Goal: Information Seeking & Learning: Learn about a topic

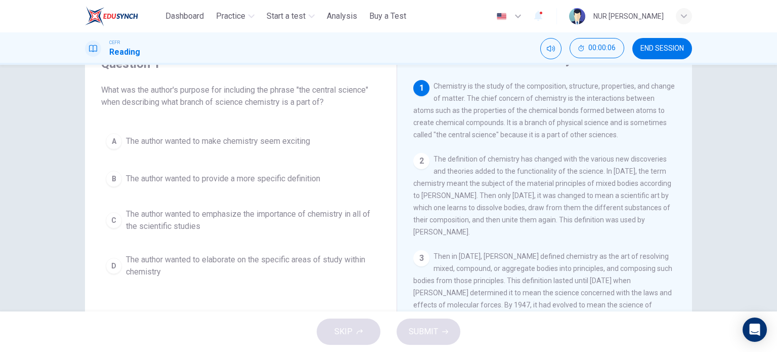
scroll to position [50, 0]
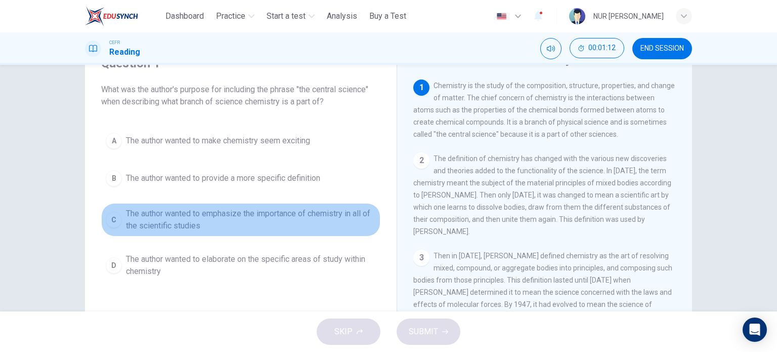
click at [369, 215] on span "The author wanted to emphasize the importance of chemistry in all of the scient…" at bounding box center [251, 219] width 250 height 24
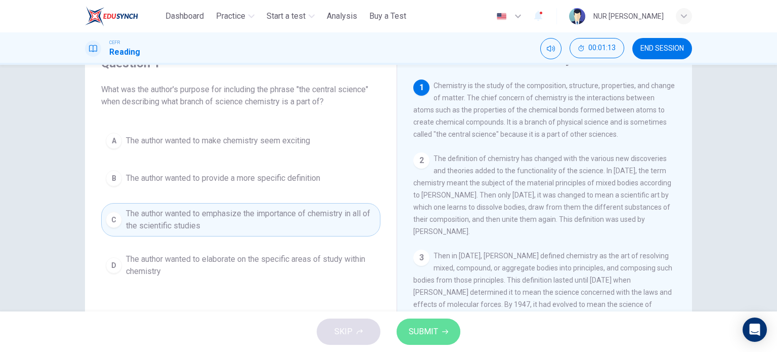
click at [438, 321] on button "SUBMIT" at bounding box center [429, 331] width 64 height 26
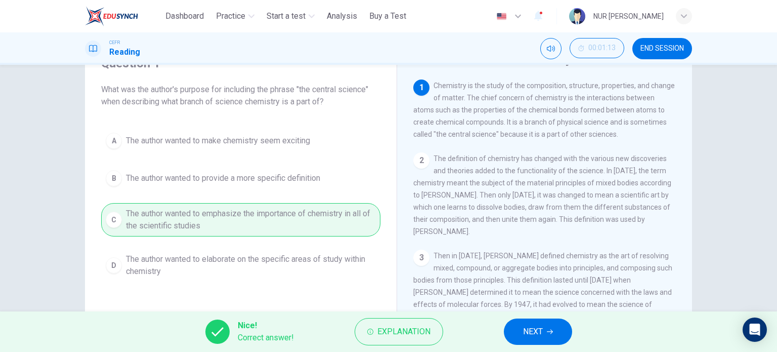
click at [538, 337] on span "NEXT" at bounding box center [533, 331] width 20 height 14
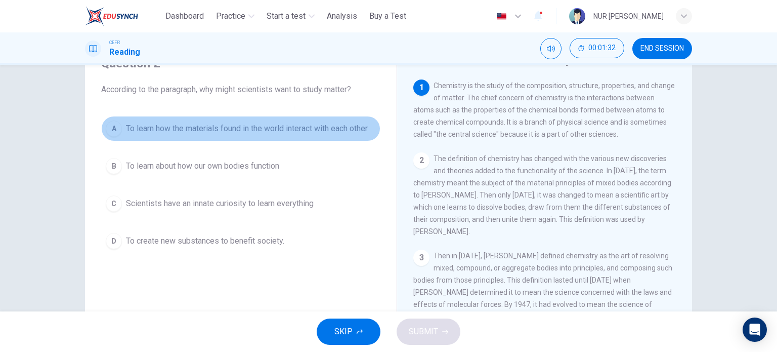
click at [338, 131] on span "To learn how the materials found in the world interact with each other" at bounding box center [247, 128] width 242 height 12
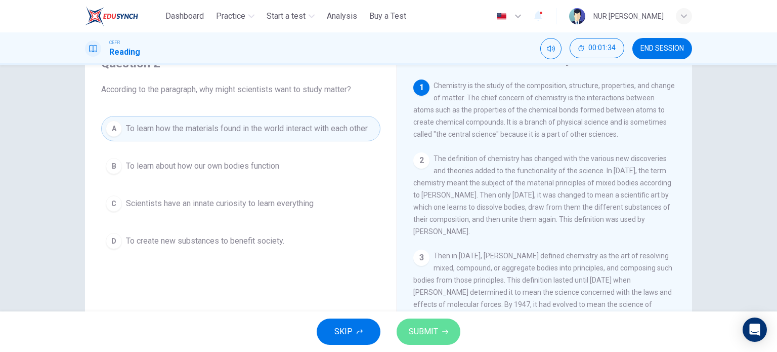
click at [411, 332] on span "SUBMIT" at bounding box center [423, 331] width 29 height 14
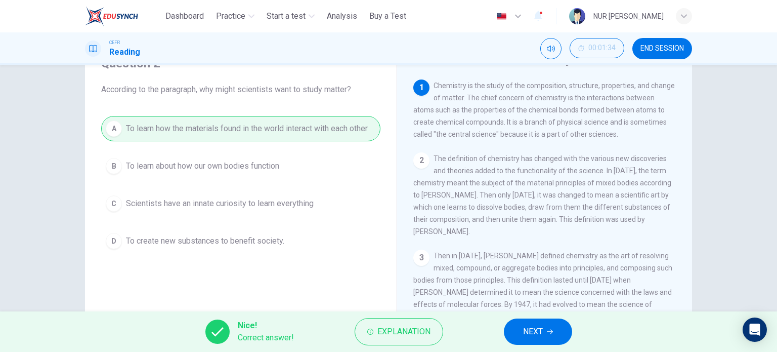
click at [540, 338] on span "NEXT" at bounding box center [533, 331] width 20 height 14
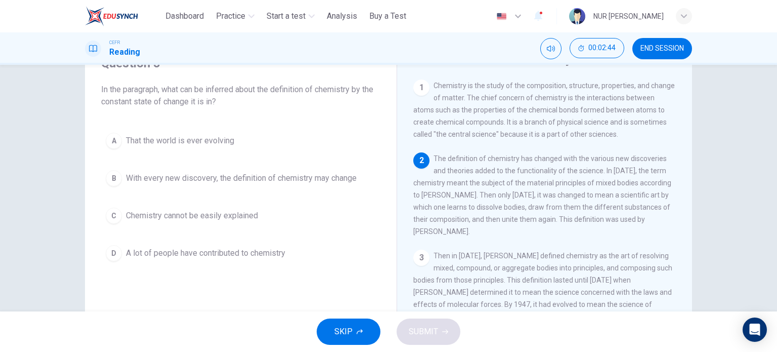
click at [315, 192] on div "A That the world is ever evolving B With every new discovery, the definition of…" at bounding box center [240, 197] width 279 height 138
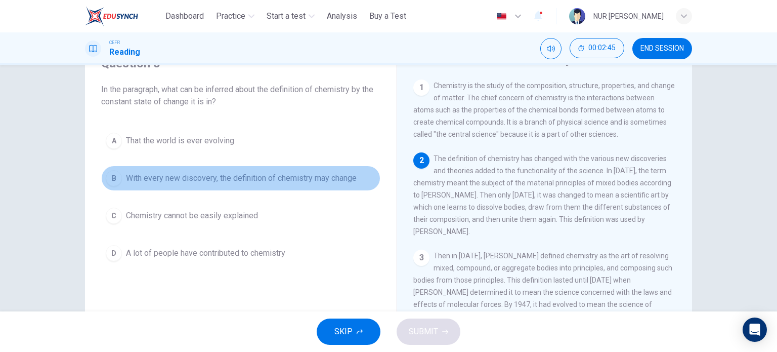
click at [314, 178] on span "With every new discovery, the definition of chemistry may change" at bounding box center [241, 178] width 231 height 12
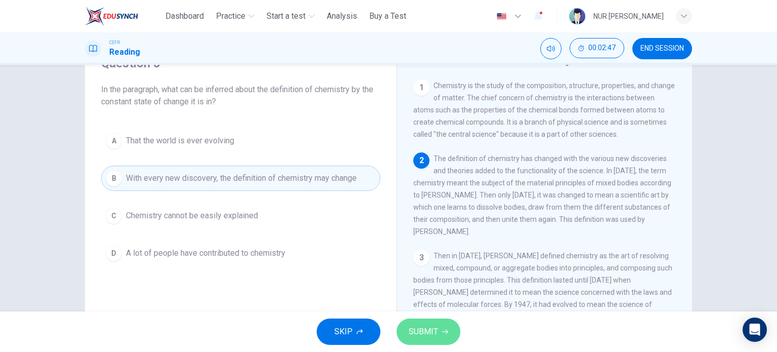
click at [435, 326] on span "SUBMIT" at bounding box center [423, 331] width 29 height 14
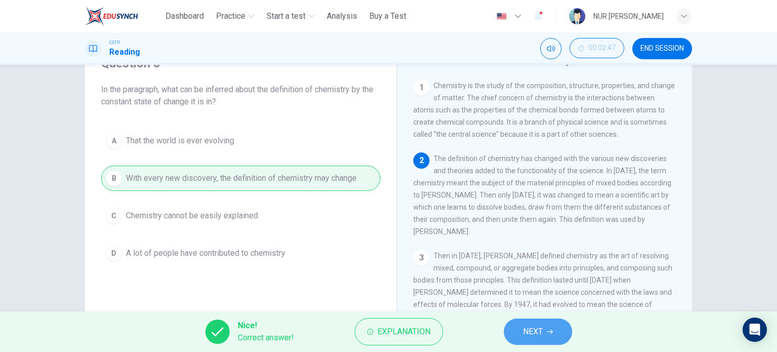
click at [527, 333] on span "NEXT" at bounding box center [533, 331] width 20 height 14
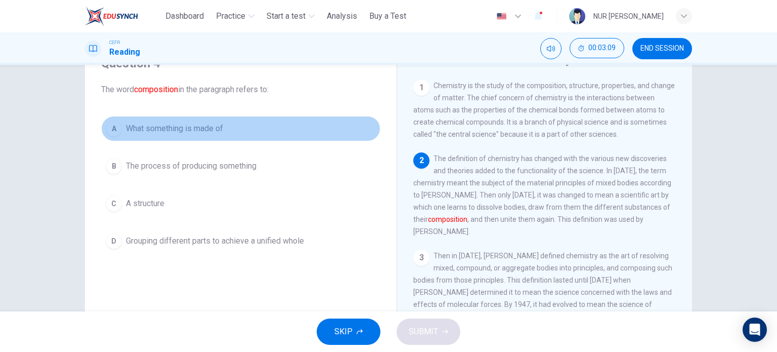
click at [158, 119] on button "A What something is made of" at bounding box center [240, 128] width 279 height 25
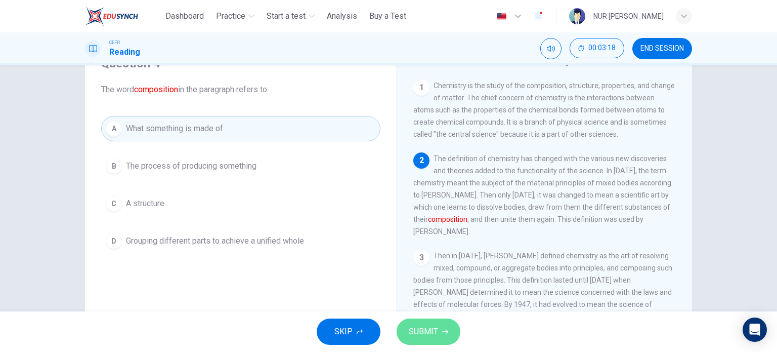
click at [427, 326] on span "SUBMIT" at bounding box center [423, 331] width 29 height 14
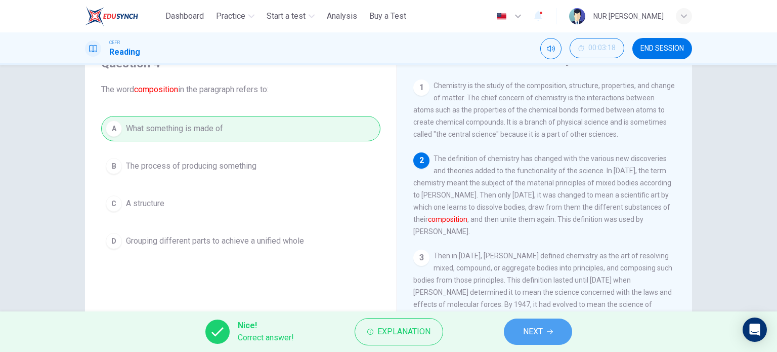
click at [548, 331] on icon "button" at bounding box center [550, 331] width 6 height 6
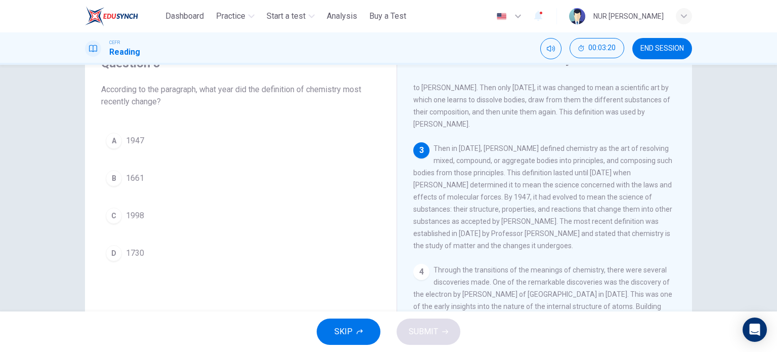
scroll to position [107, 0]
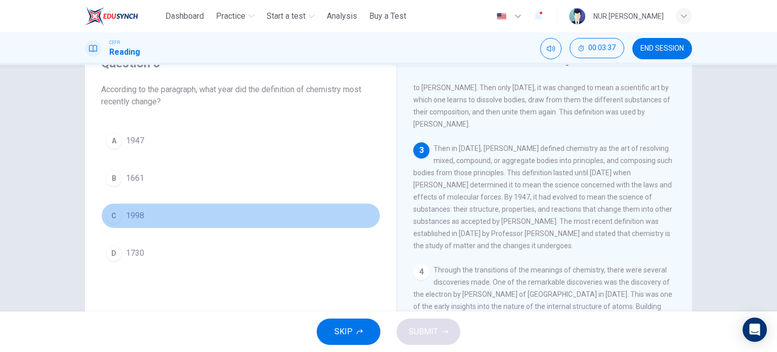
click at [126, 212] on span "1998" at bounding box center [135, 215] width 18 height 12
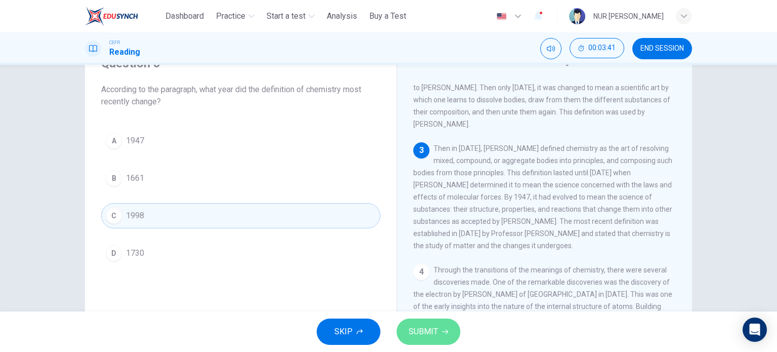
click at [454, 323] on button "SUBMIT" at bounding box center [429, 331] width 64 height 26
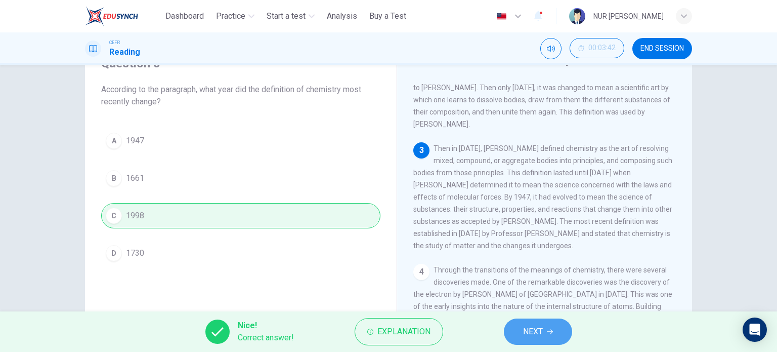
click at [532, 330] on span "NEXT" at bounding box center [533, 331] width 20 height 14
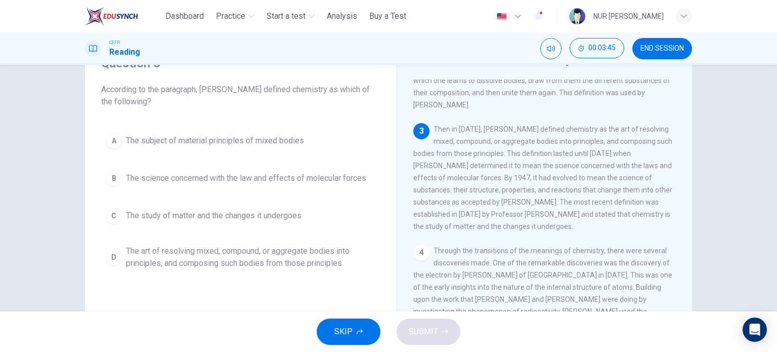
scroll to position [125, 0]
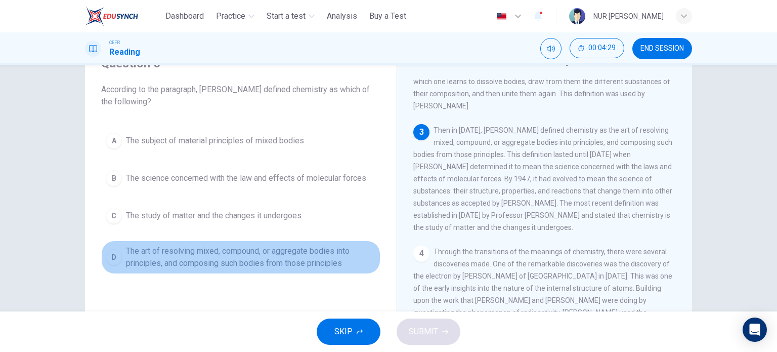
click at [309, 251] on span "The art of resolving mixed, compound, or aggregate bodies into principles, and …" at bounding box center [251, 257] width 250 height 24
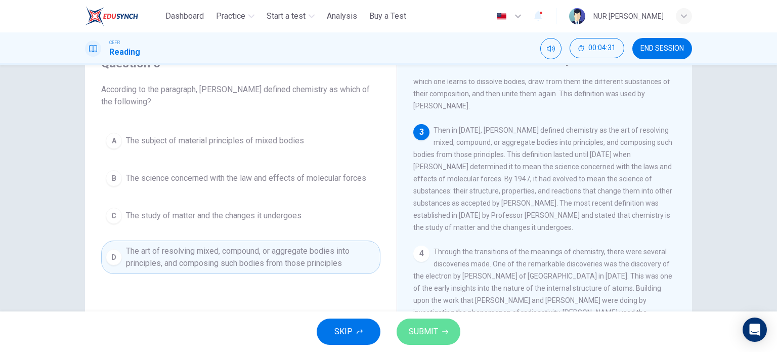
click at [444, 326] on button "SUBMIT" at bounding box center [429, 331] width 64 height 26
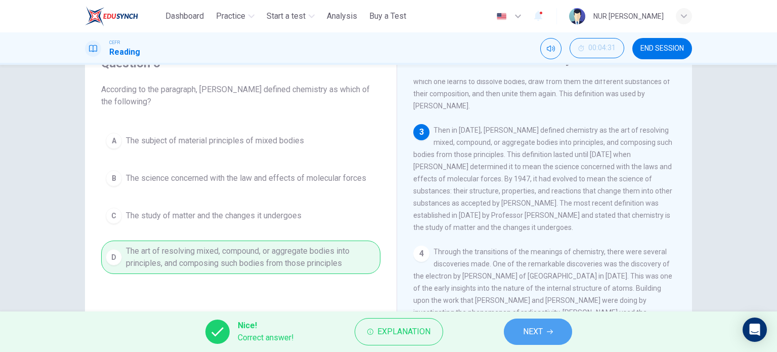
click at [547, 331] on icon "button" at bounding box center [550, 331] width 6 height 6
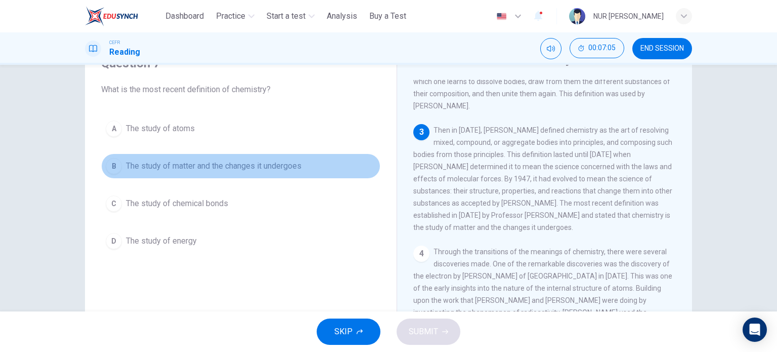
click at [267, 174] on button "B The study of matter and the changes it undergoes" at bounding box center [240, 165] width 279 height 25
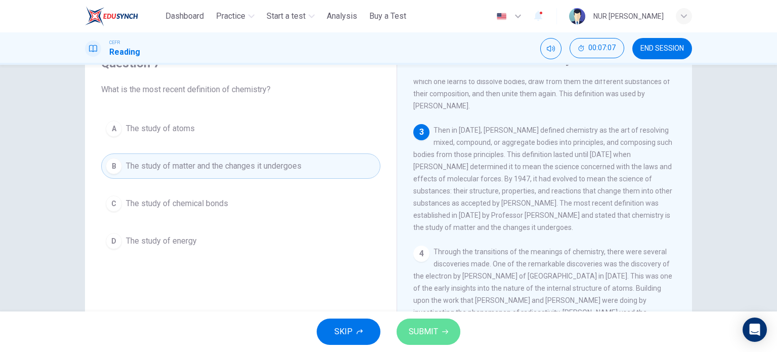
click at [434, 337] on span "SUBMIT" at bounding box center [423, 331] width 29 height 14
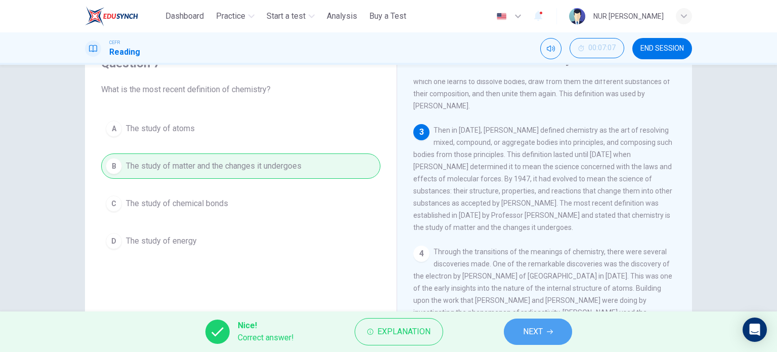
click at [510, 331] on button "NEXT" at bounding box center [538, 331] width 68 height 26
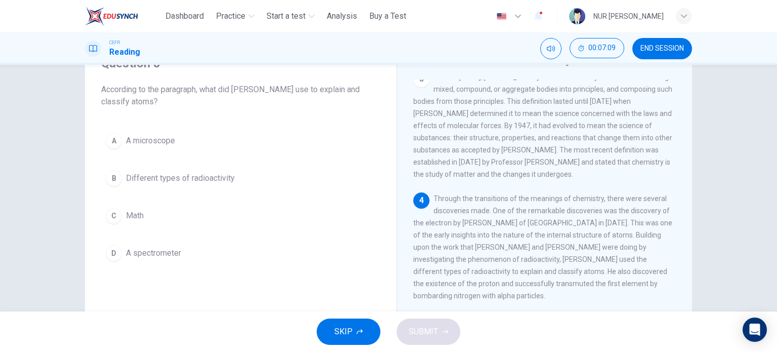
scroll to position [65, 0]
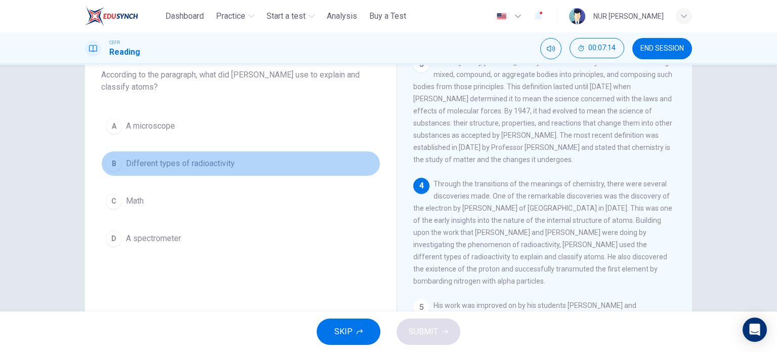
click at [204, 163] on span "Different types of radioactivity" at bounding box center [180, 163] width 109 height 12
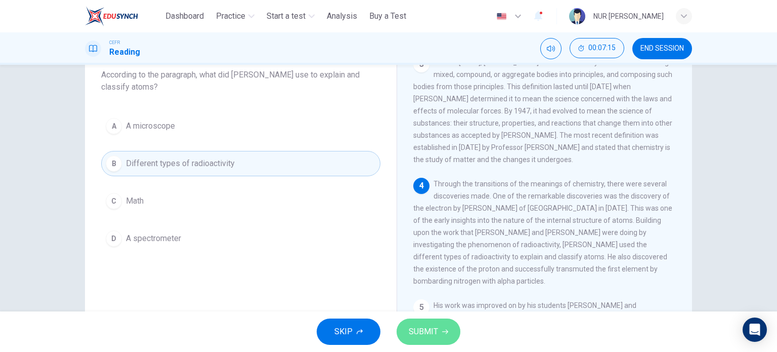
click at [431, 325] on span "SUBMIT" at bounding box center [423, 331] width 29 height 14
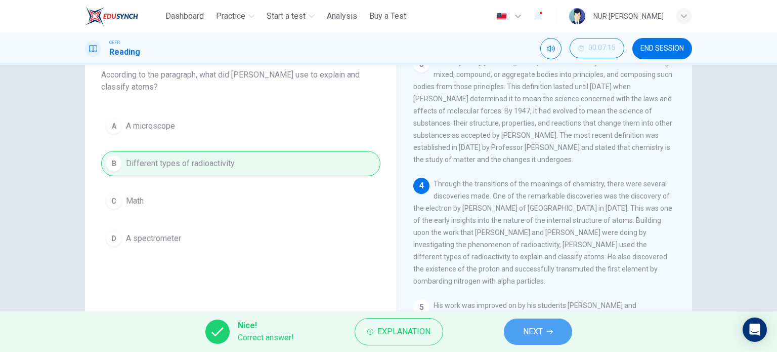
click at [522, 327] on button "NEXT" at bounding box center [538, 331] width 68 height 26
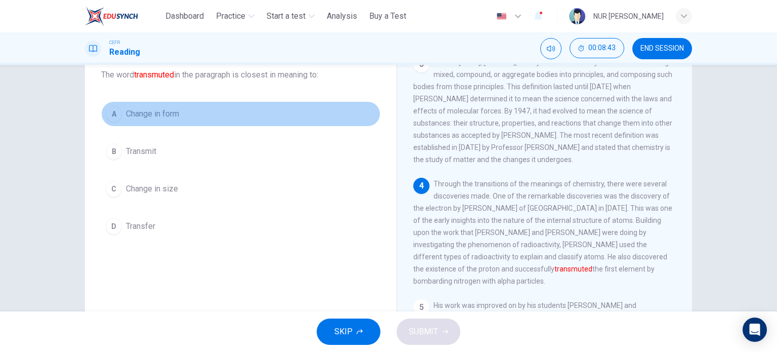
click at [168, 118] on span "Change in form" at bounding box center [152, 114] width 53 height 12
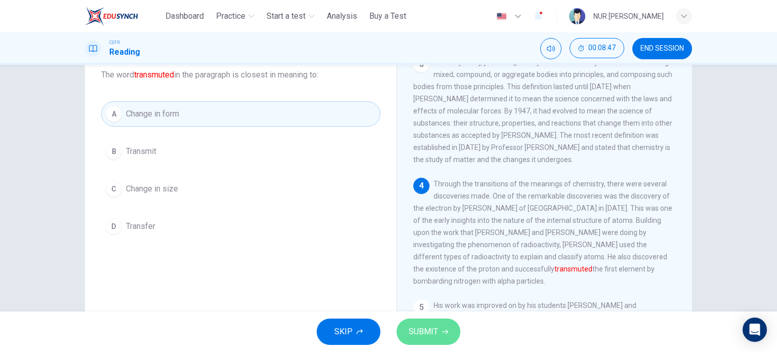
click at [442, 329] on icon "button" at bounding box center [445, 331] width 6 height 6
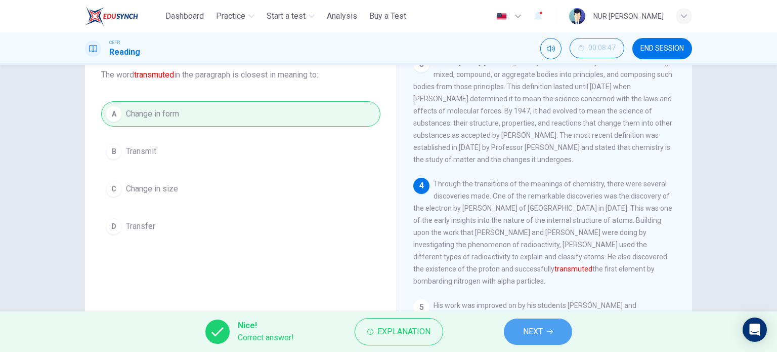
click at [554, 333] on button "NEXT" at bounding box center [538, 331] width 68 height 26
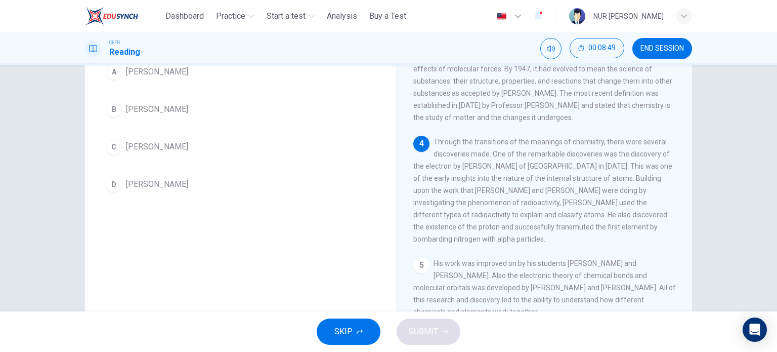
scroll to position [106, 0]
click at [160, 86] on div "A JJ Thomson B Linus Pauling C Robert Boyle D Christopher Glaser" at bounding box center [240, 129] width 279 height 138
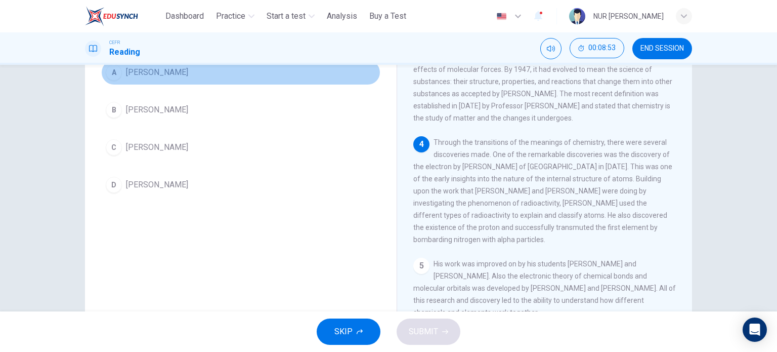
click at [158, 81] on button "A JJ Thomson" at bounding box center [240, 72] width 279 height 25
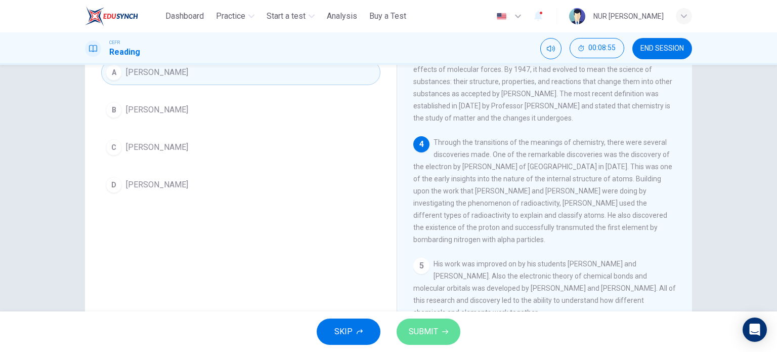
click at [415, 327] on span "SUBMIT" at bounding box center [423, 331] width 29 height 14
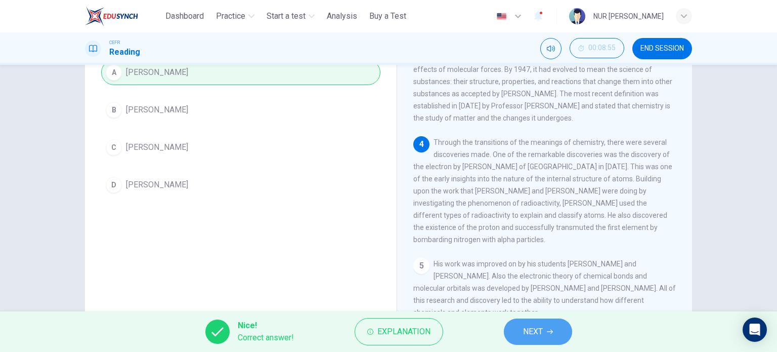
click at [543, 331] on span "NEXT" at bounding box center [533, 331] width 20 height 14
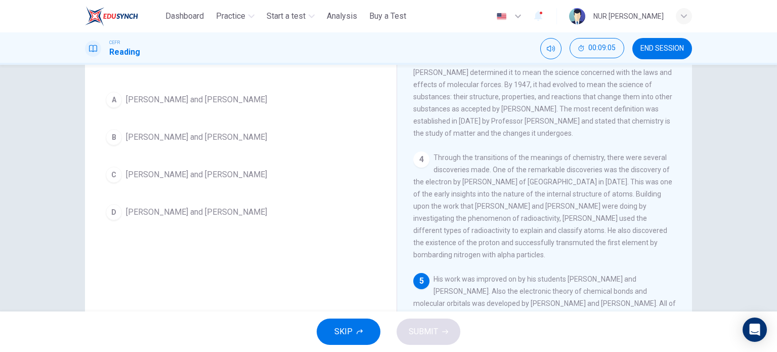
scroll to position [83, 0]
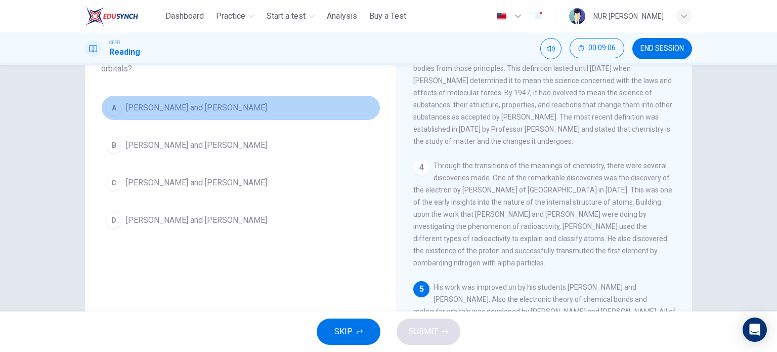
click at [185, 117] on button "A Linus Pauling and Gilbert Lewis" at bounding box center [240, 107] width 279 height 25
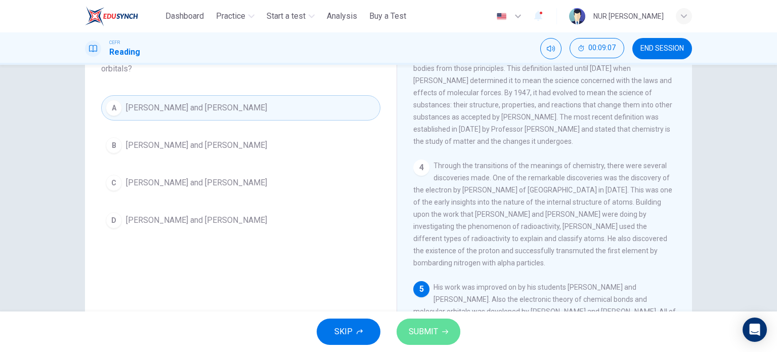
click at [419, 332] on span "SUBMIT" at bounding box center [423, 331] width 29 height 14
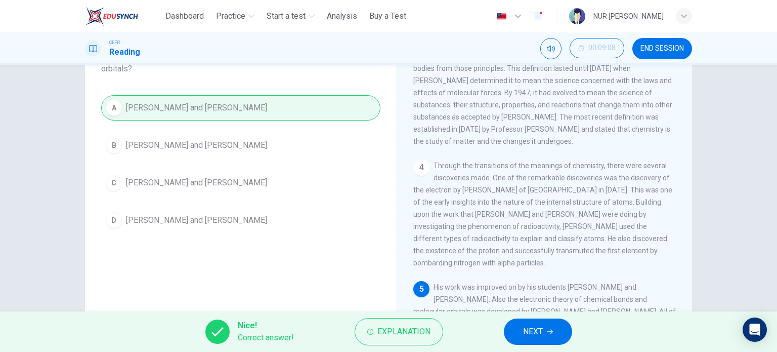
click at [527, 333] on span "NEXT" at bounding box center [533, 331] width 20 height 14
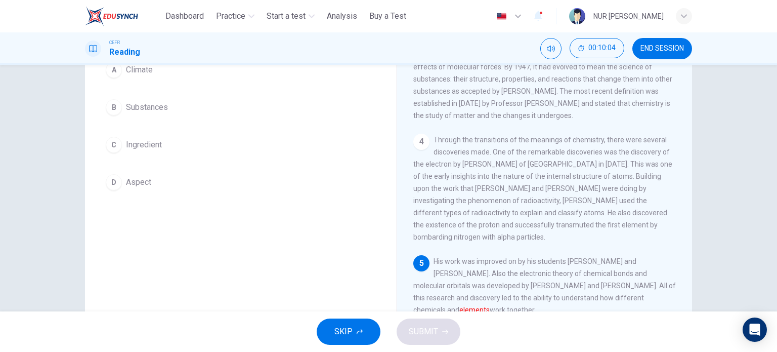
scroll to position [46, 0]
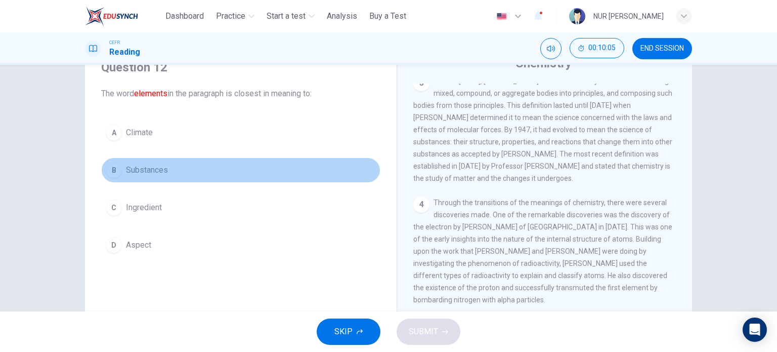
click at [170, 171] on button "B Substances" at bounding box center [240, 169] width 279 height 25
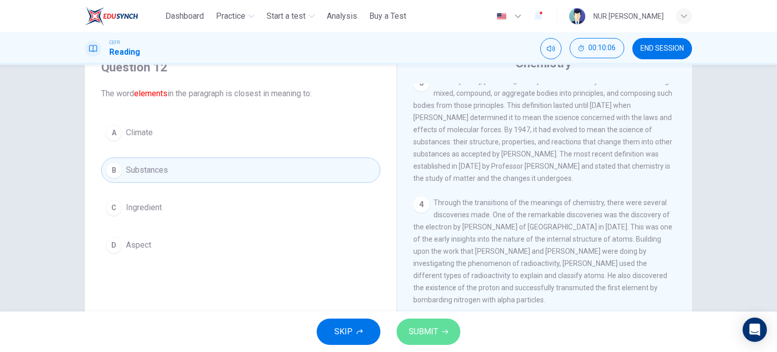
click at [449, 335] on button "SUBMIT" at bounding box center [429, 331] width 64 height 26
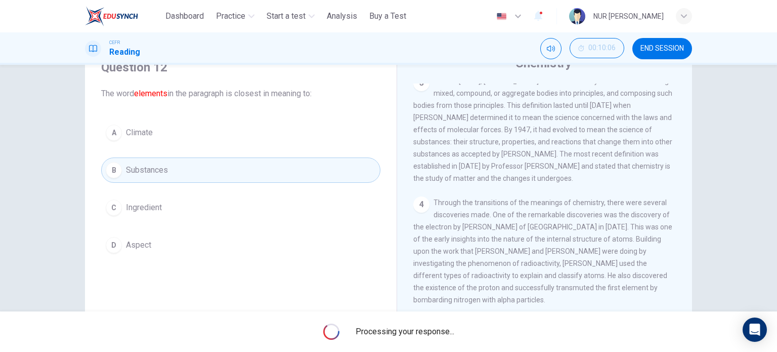
scroll to position [146, 0]
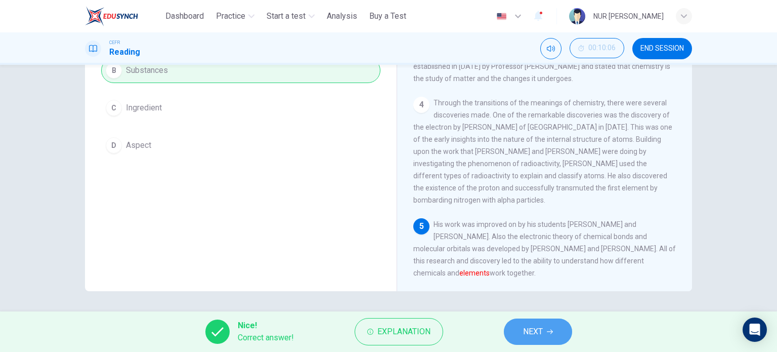
click at [522, 338] on button "NEXT" at bounding box center [538, 331] width 68 height 26
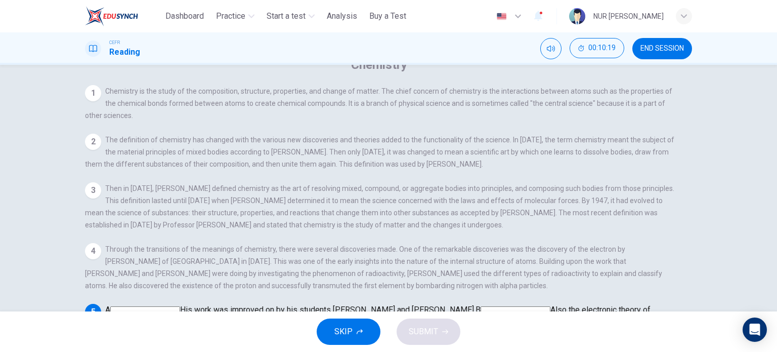
click at [435, 330] on input at bounding box center [400, 334] width 70 height 9
click at [438, 335] on button "SUBMIT" at bounding box center [429, 331] width 64 height 26
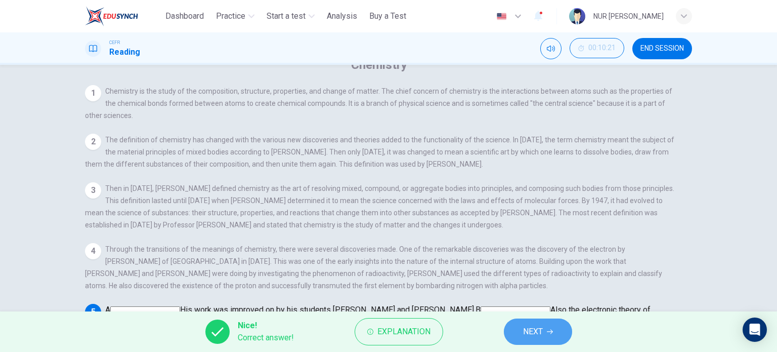
click at [559, 326] on button "NEXT" at bounding box center [538, 331] width 68 height 26
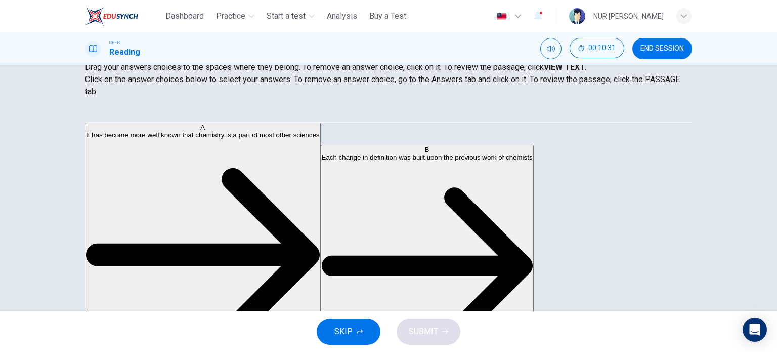
scroll to position [0, 0]
drag, startPoint x: 192, startPoint y: 210, endPoint x: 364, endPoint y: 158, distance: 179.2
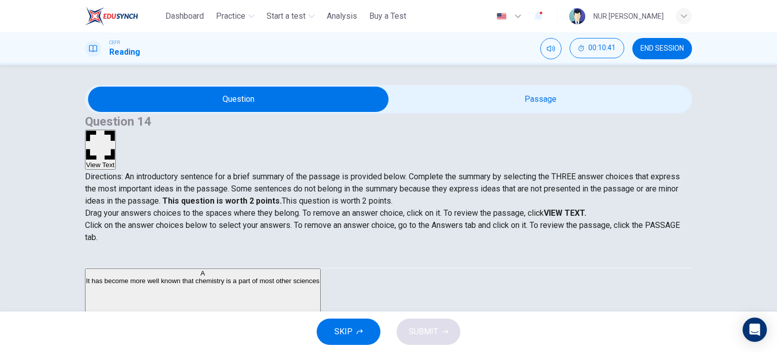
click at [116, 129] on button "View Text" at bounding box center [100, 149] width 31 height 40
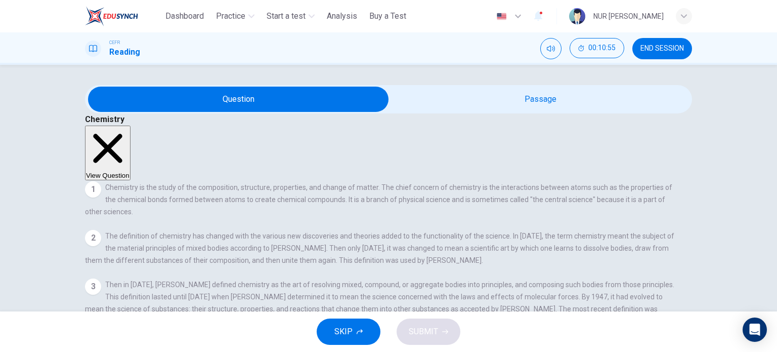
click at [615, 113] on div "Chemistry View Question 1 Chemistry is the study of the composition, structure,…" at bounding box center [388, 264] width 607 height 303
click at [131, 125] on button "View Question" at bounding box center [108, 152] width 46 height 55
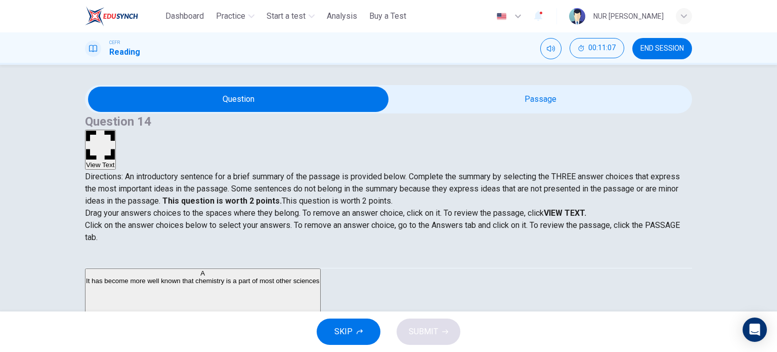
click at [116, 129] on button "View Text" at bounding box center [100, 149] width 31 height 40
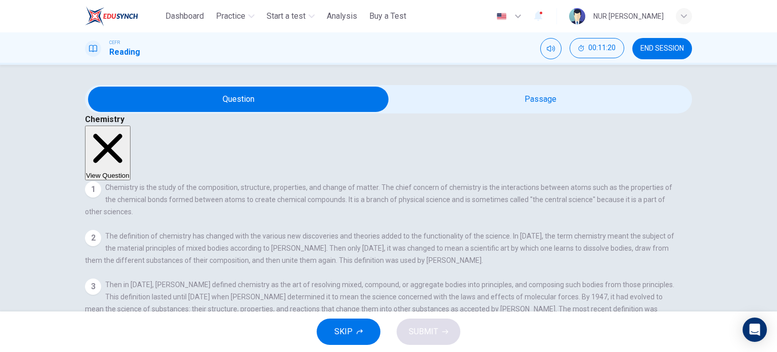
click at [131, 125] on button "View Question" at bounding box center [108, 152] width 46 height 55
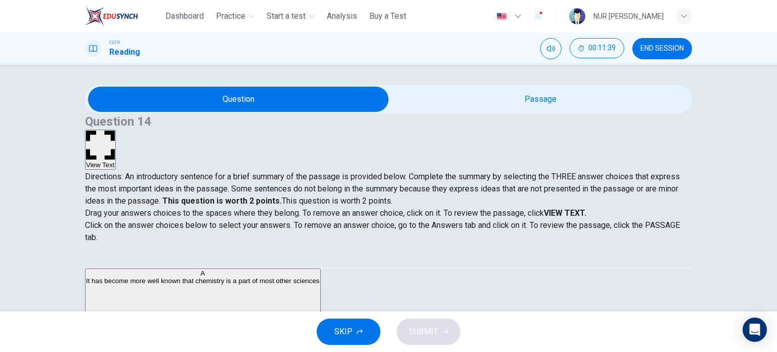
click at [115, 131] on icon "button" at bounding box center [100, 145] width 29 height 29
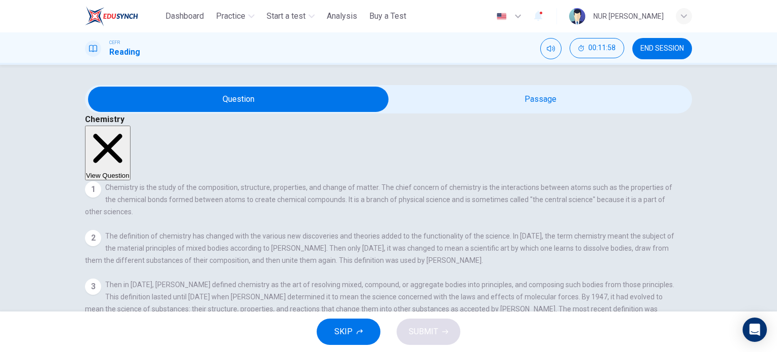
click at [131, 125] on button "View Question" at bounding box center [108, 152] width 46 height 55
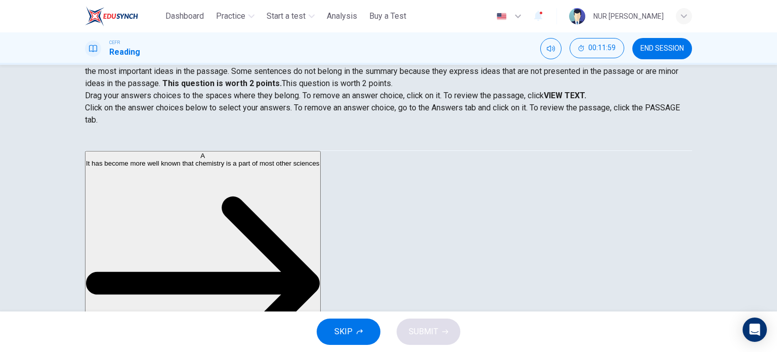
scroll to position [117, 0]
drag, startPoint x: 216, startPoint y: 179, endPoint x: 358, endPoint y: 200, distance: 143.6
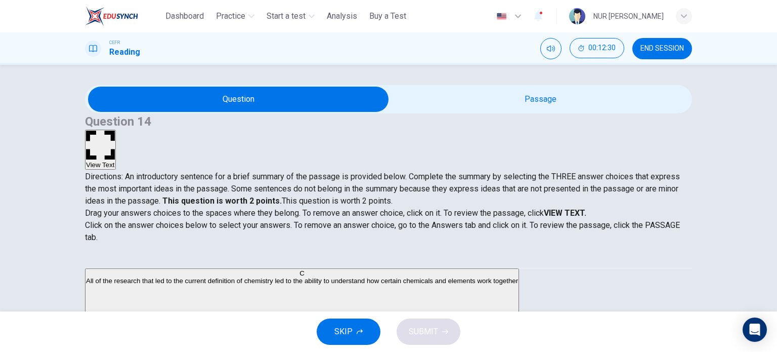
scroll to position [0, 0]
click at [116, 129] on button "View Text" at bounding box center [100, 149] width 31 height 40
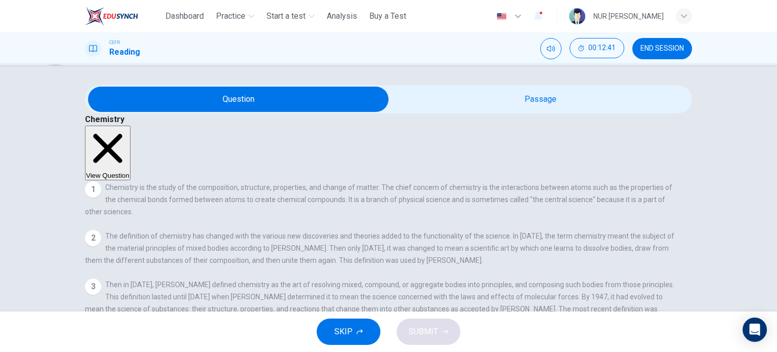
click at [131, 125] on button "View Question" at bounding box center [108, 152] width 46 height 55
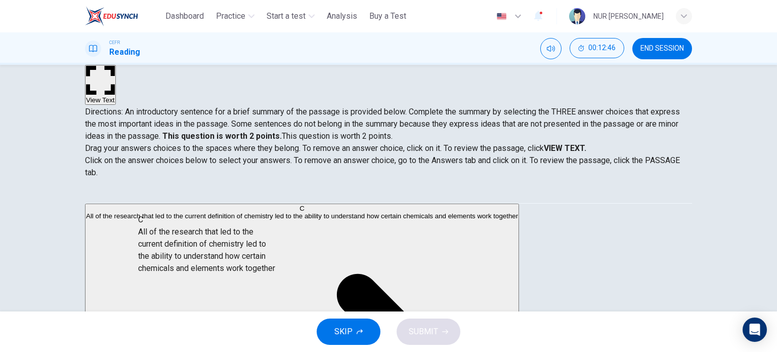
drag, startPoint x: 200, startPoint y: 237, endPoint x: 345, endPoint y: 307, distance: 161.8
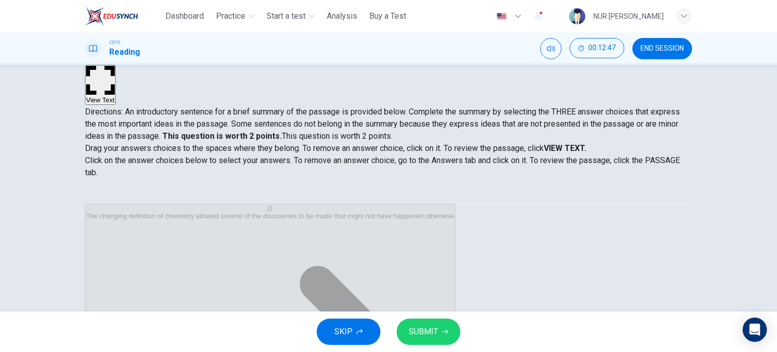
scroll to position [146, 0]
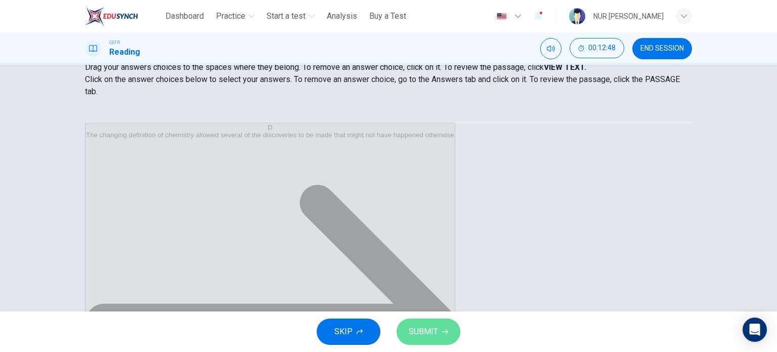
click at [434, 331] on span "SUBMIT" at bounding box center [423, 331] width 29 height 14
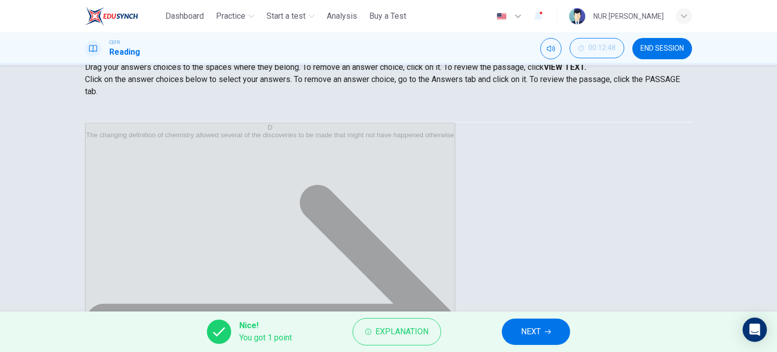
scroll to position [45, 0]
click at [661, 46] on span "END SESSION" at bounding box center [662, 49] width 44 height 8
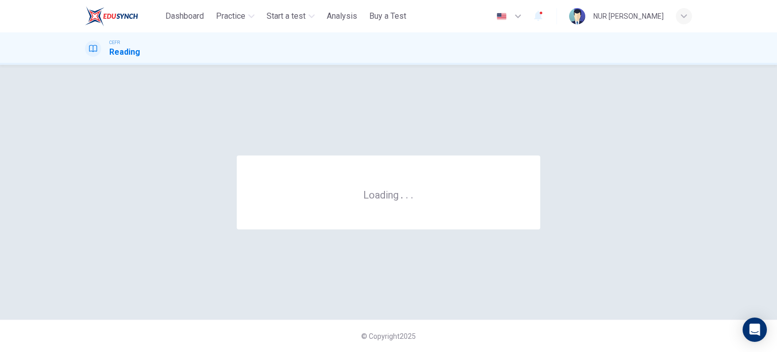
scroll to position [0, 0]
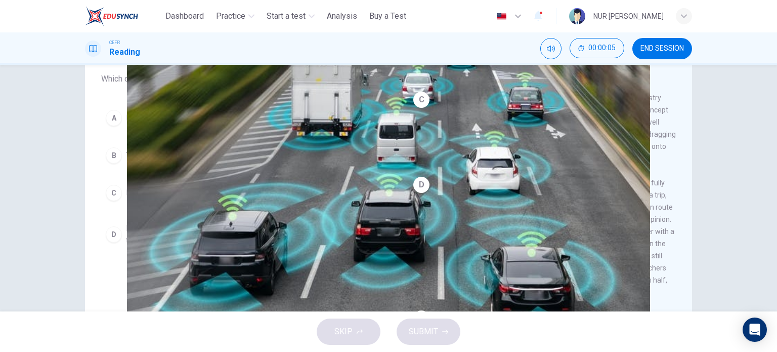
scroll to position [85, 0]
click at [337, 234] on span "Potentially, fully automated taxis are more cost-effective than normal taxis." at bounding box center [251, 234] width 250 height 24
click at [446, 336] on button "SUBMIT" at bounding box center [429, 331] width 64 height 26
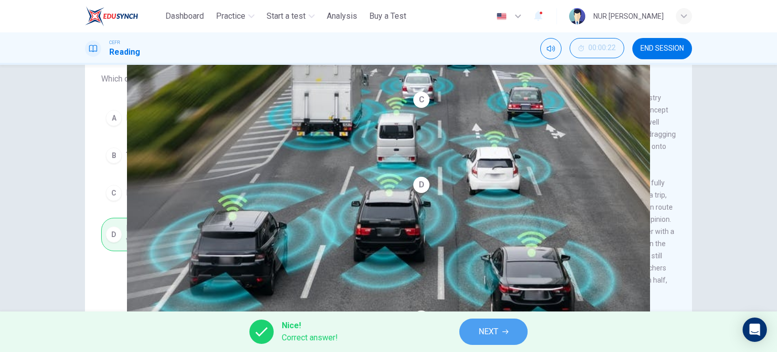
click at [486, 328] on span "NEXT" at bounding box center [489, 331] width 20 height 14
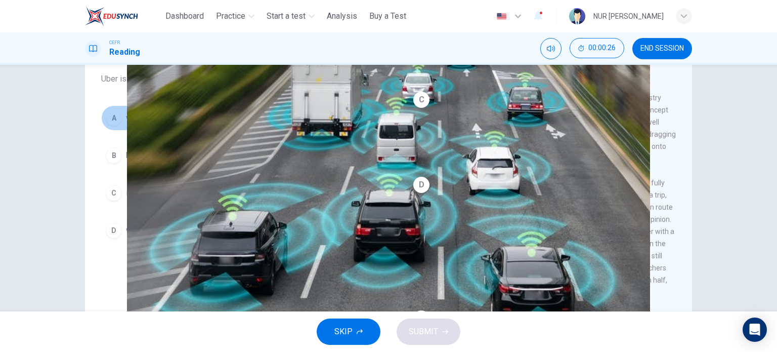
click at [182, 123] on span "will prove controversial." at bounding box center [168, 118] width 84 height 12
click at [417, 323] on button "SUBMIT" at bounding box center [429, 331] width 64 height 26
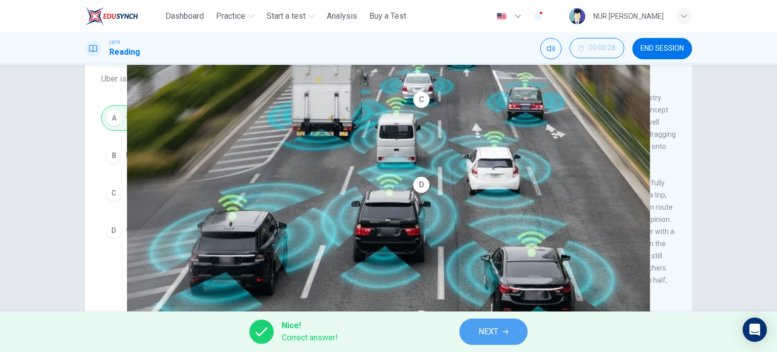
click at [486, 328] on span "NEXT" at bounding box center [489, 331] width 20 height 14
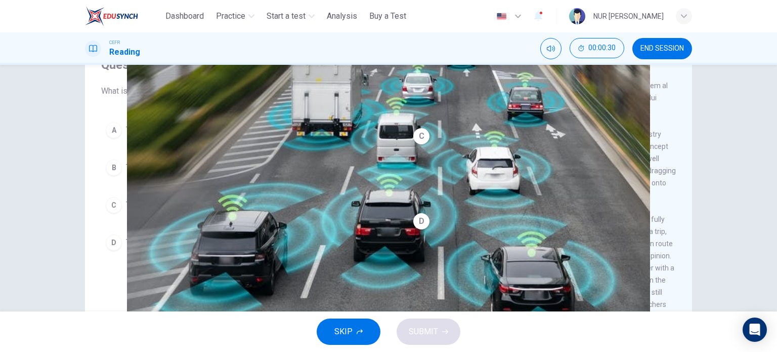
scroll to position [35, 0]
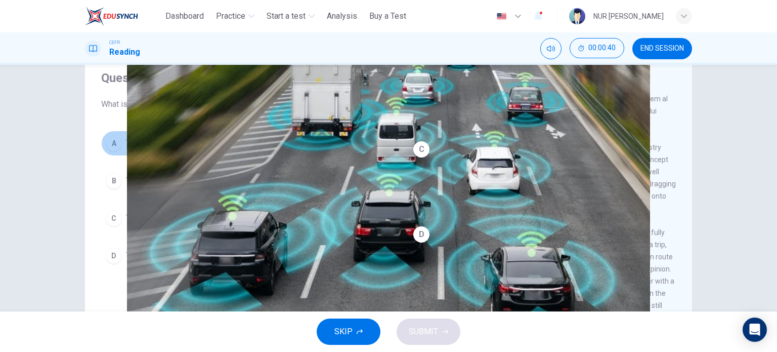
click at [224, 141] on span "They have become a reality in many countries." at bounding box center [207, 143] width 162 height 12
click at [417, 327] on span "SUBMIT" at bounding box center [423, 331] width 29 height 14
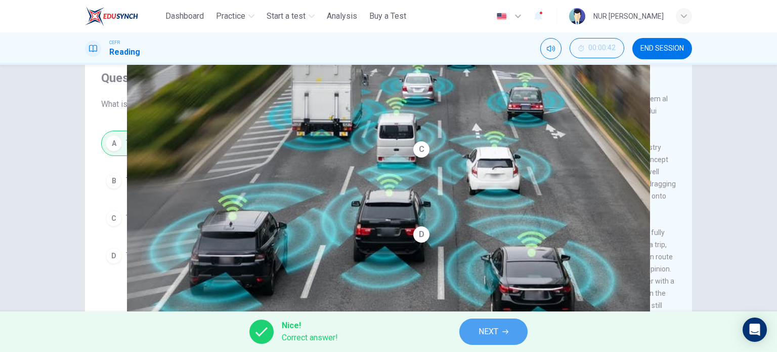
click at [482, 325] on span "NEXT" at bounding box center [489, 331] width 20 height 14
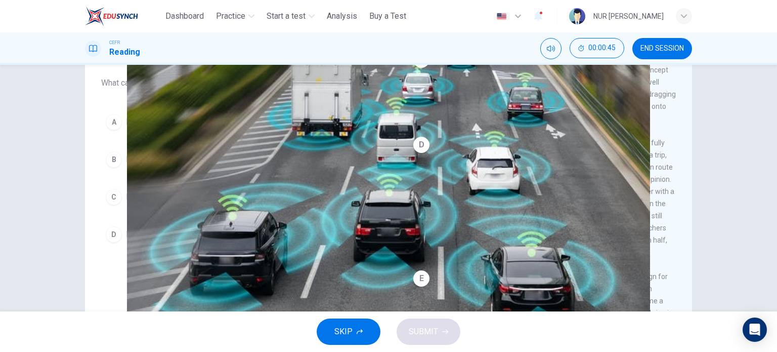
scroll to position [80, 0]
click at [218, 160] on span "It currently doesn't favour fully automated cars." at bounding box center [208, 160] width 165 height 12
click at [417, 328] on span "SUBMIT" at bounding box center [423, 331] width 29 height 14
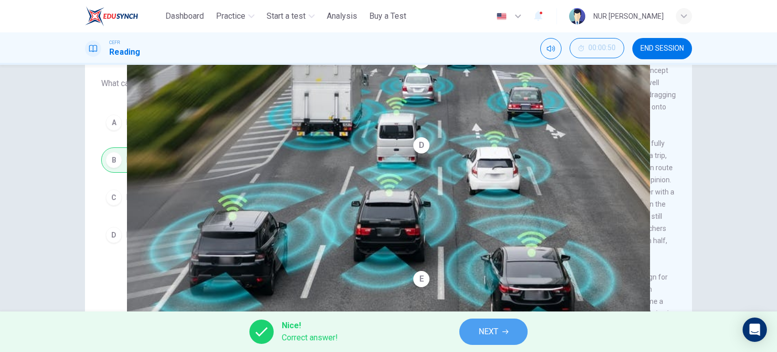
click at [475, 330] on button "NEXT" at bounding box center [493, 331] width 68 height 26
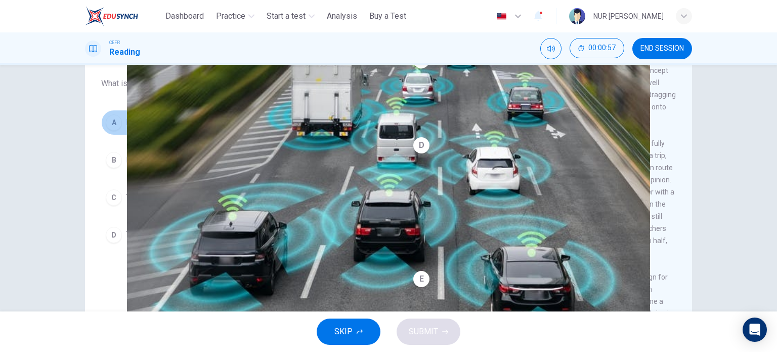
click at [307, 112] on button "A Driverless cars are more dangerous than non-automated cars." at bounding box center [240, 122] width 279 height 25
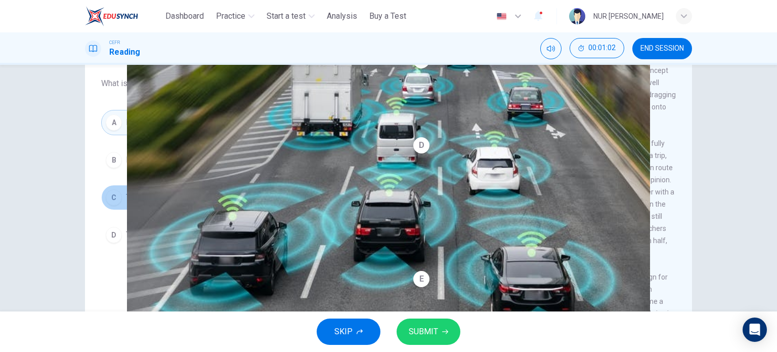
click at [324, 193] on span "The introduction of driverless cars will threaten their livelihoods." at bounding box center [239, 197] width 227 height 12
click at [409, 322] on button "SUBMIT" at bounding box center [429, 331] width 64 height 26
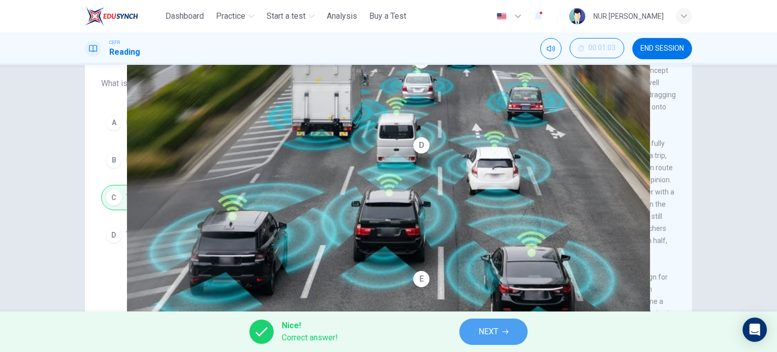
click at [473, 342] on button "NEXT" at bounding box center [493, 331] width 68 height 26
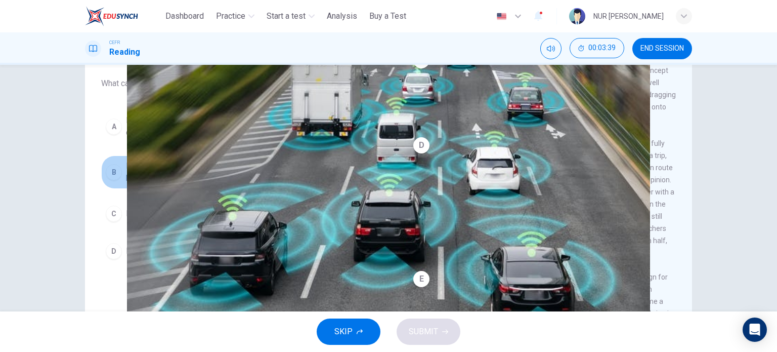
click at [299, 169] on span "He reserves judgement as to whether fully automated cars will become a reality." at bounding box center [251, 172] width 250 height 24
click at [428, 324] on span "SUBMIT" at bounding box center [423, 331] width 29 height 14
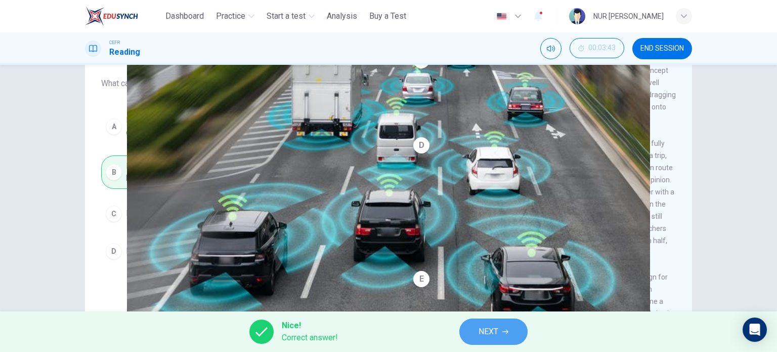
click at [501, 327] on button "NEXT" at bounding box center [493, 331] width 68 height 26
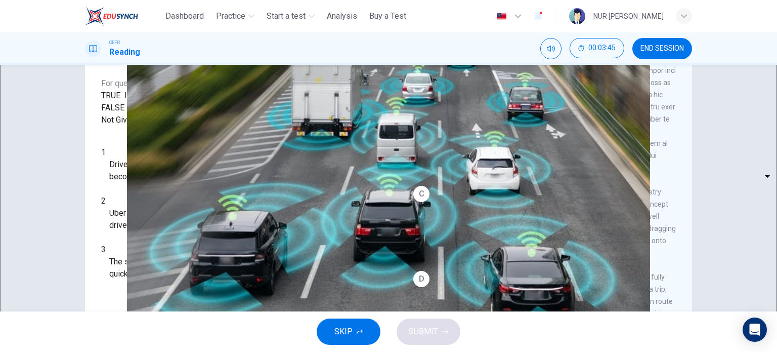
scroll to position [158, 0]
click at [163, 218] on body "This site uses cookies, as explained in our Privacy Policy . If you agree to th…" at bounding box center [388, 176] width 777 height 352
click at [317, 351] on div at bounding box center [388, 352] width 777 height 0
click at [160, 245] on body "This site uses cookies, as explained in our Privacy Policy . If you agree to th…" at bounding box center [388, 176] width 777 height 352
click at [209, 351] on div at bounding box center [388, 352] width 777 height 0
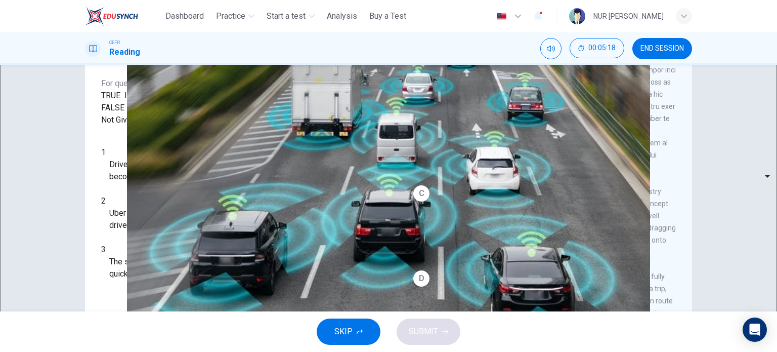
click at [166, 222] on body "This site uses cookies, as explained in our Privacy Policy . If you agree to th…" at bounding box center [388, 176] width 777 height 352
type input "*********"
click at [141, 271] on body "This site uses cookies, as explained in our Privacy Policy . If you agree to th…" at bounding box center [388, 176] width 777 height 352
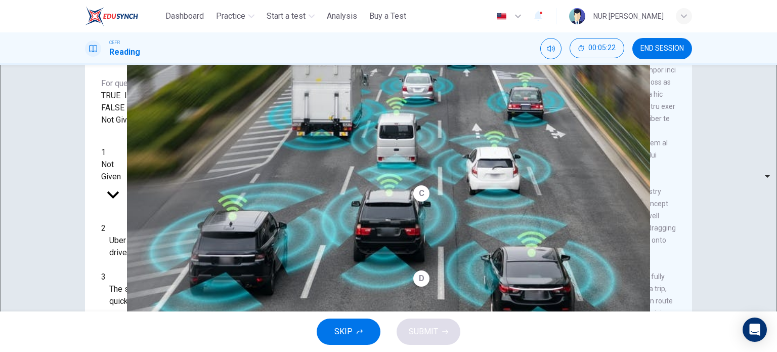
type input "*****"
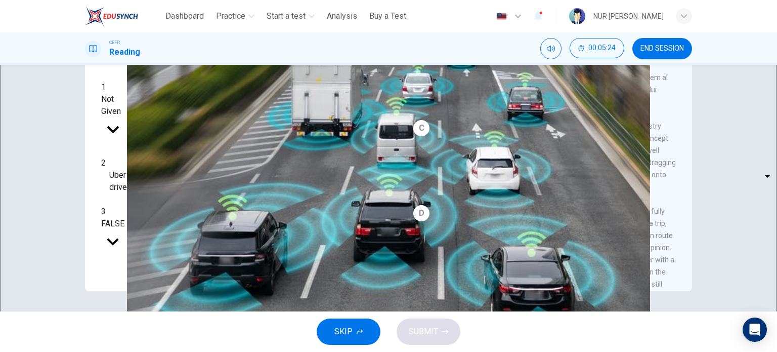
scroll to position [145, 0]
click at [175, 178] on body "This site uses cookies, as explained in our Privacy Policy . If you agree to th…" at bounding box center [388, 176] width 777 height 352
click at [166, 351] on li "TRUE" at bounding box center [388, 358] width 777 height 12
type input "****"
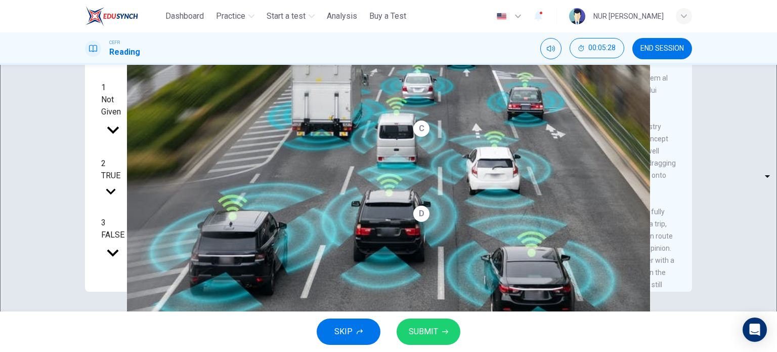
drag, startPoint x: 413, startPoint y: 317, endPoint x: 411, endPoint y: 329, distance: 12.3
click at [411, 329] on div "SKIP SUBMIT" at bounding box center [388, 331] width 777 height 40
click at [411, 329] on span "SUBMIT" at bounding box center [423, 331] width 29 height 14
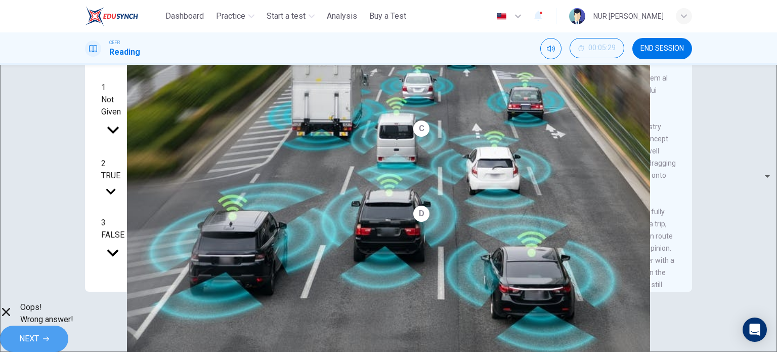
click at [39, 336] on span "NEXT" at bounding box center [29, 338] width 20 height 14
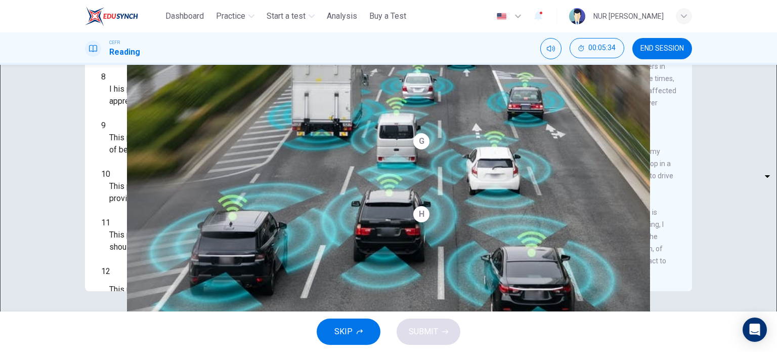
scroll to position [743, 0]
click at [134, 256] on body "This site uses cookies, as explained in our Privacy Policy . If you agree to th…" at bounding box center [388, 176] width 777 height 352
type input "*"
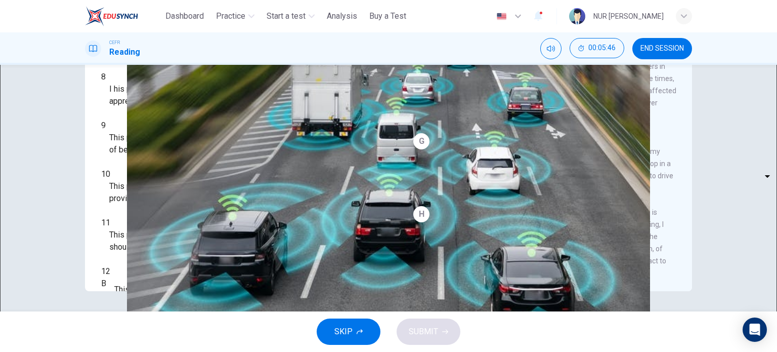
click at [150, 230] on body "This site uses cookies, as explained in our Privacy Policy . If you agree to th…" at bounding box center [388, 176] width 777 height 352
click at [137, 351] on li "A" at bounding box center [388, 358] width 777 height 12
type input "*"
click at [151, 212] on body "This site uses cookies, as explained in our Privacy Policy . If you agree to th…" at bounding box center [388, 176] width 777 height 352
click at [494, 351] on div at bounding box center [388, 352] width 777 height 0
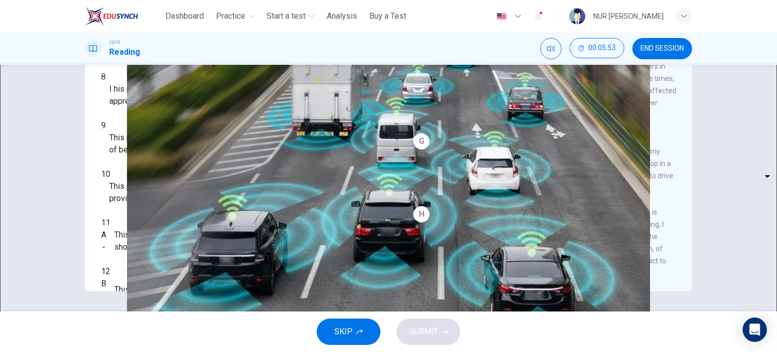
scroll to position [743, 0]
drag, startPoint x: 138, startPoint y: 144, endPoint x: 144, endPoint y: 190, distance: 46.9
click at [144, 190] on body "This site uses cookies, as explained in our Privacy Policy . If you agree to th…" at bounding box center [388, 176] width 777 height 352
type input "*"
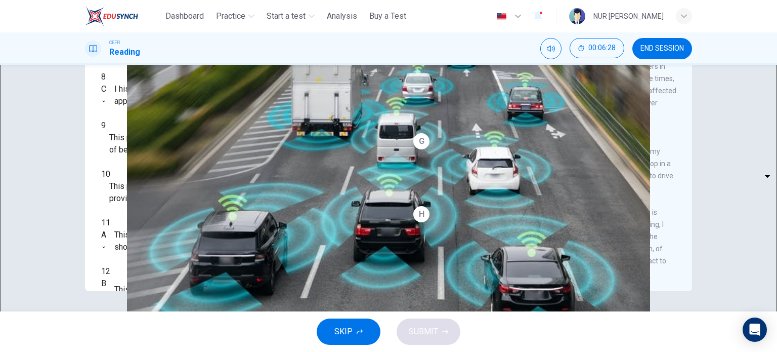
scroll to position [699, 0]
click at [167, 169] on body "This site uses cookies, as explained in our Privacy Policy . If you agree to th…" at bounding box center [388, 176] width 777 height 352
type input "*"
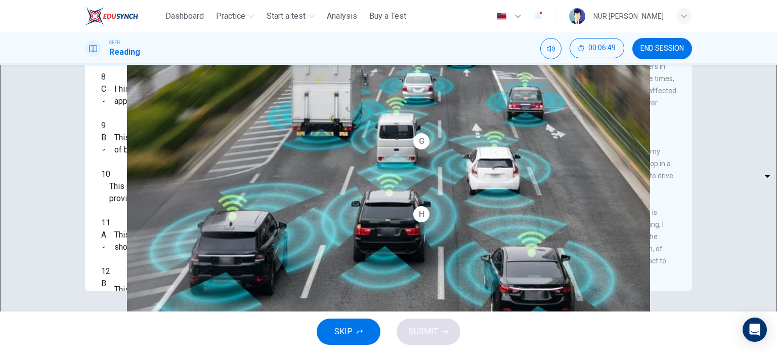
click at [174, 204] on body "This site uses cookies, as explained in our Privacy Policy . If you agree to th…" at bounding box center [388, 176] width 777 height 352
click at [223, 351] on div at bounding box center [388, 352] width 777 height 0
drag, startPoint x: 134, startPoint y: 208, endPoint x: 138, endPoint y: 221, distance: 13.4
click at [138, 221] on body "This site uses cookies, as explained in our Privacy Policy . If you agree to th…" at bounding box center [388, 176] width 777 height 352
click at [138, 351] on li "A" at bounding box center [388, 358] width 777 height 12
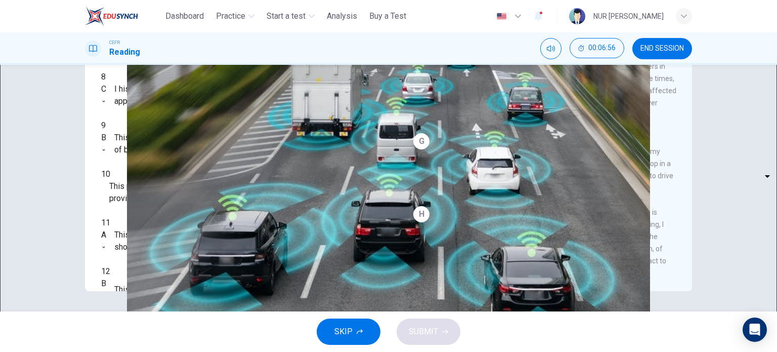
type input "*"
click at [428, 340] on button "SUBMIT" at bounding box center [429, 331] width 64 height 26
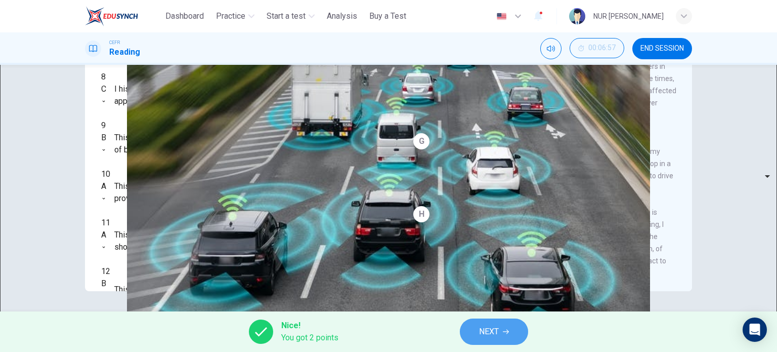
click at [490, 323] on button "NEXT" at bounding box center [494, 331] width 68 height 26
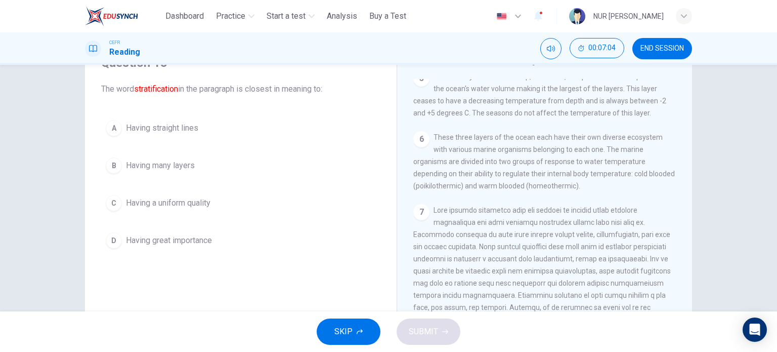
scroll to position [38, 0]
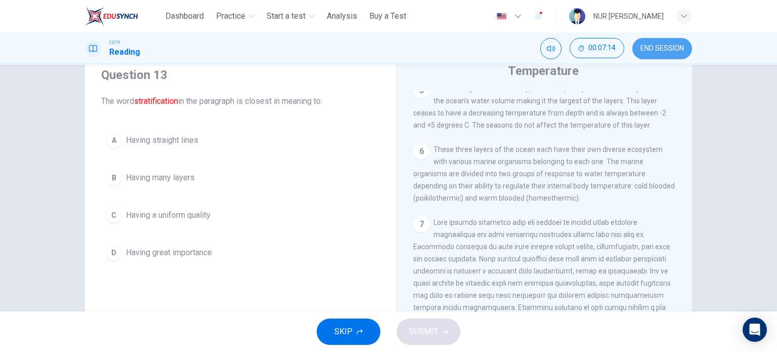
click at [659, 49] on span "END SESSION" at bounding box center [662, 49] width 44 height 8
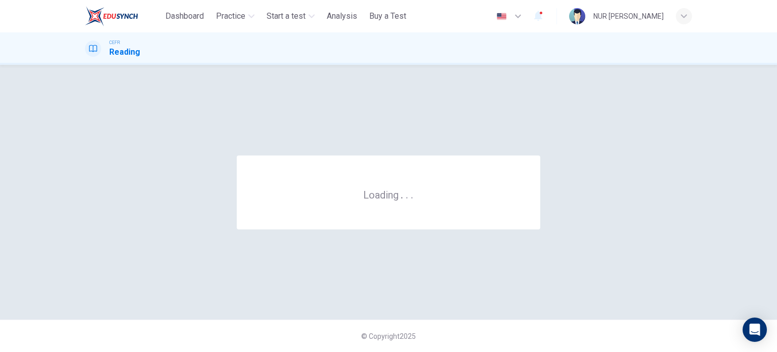
scroll to position [0, 0]
